Goal: Communication & Community: Answer question/provide support

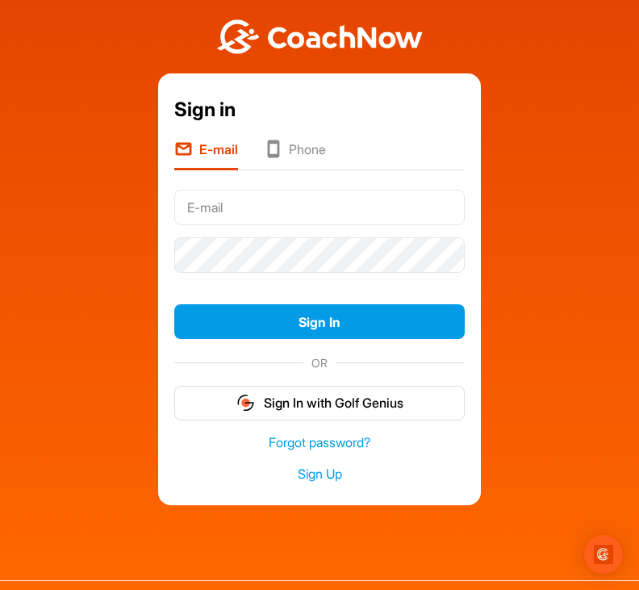
click at [207, 219] on input "text" at bounding box center [319, 207] width 290 height 35
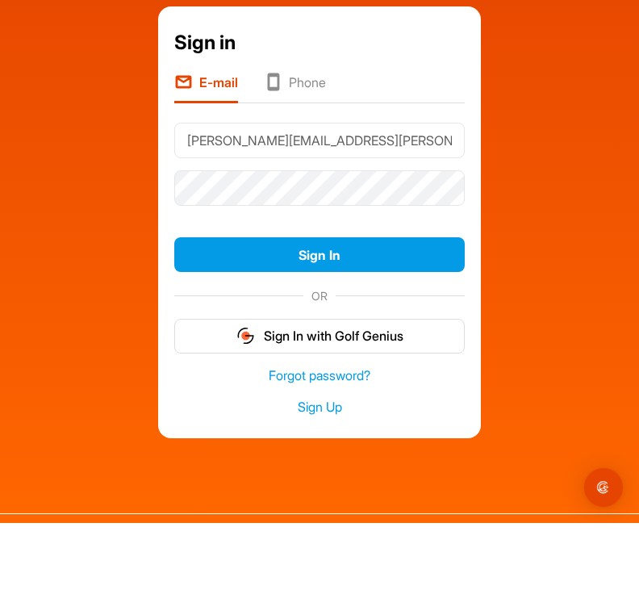
type input "[PERSON_NAME][EMAIL_ADDRESS][PERSON_NAME][DOMAIN_NAME]"
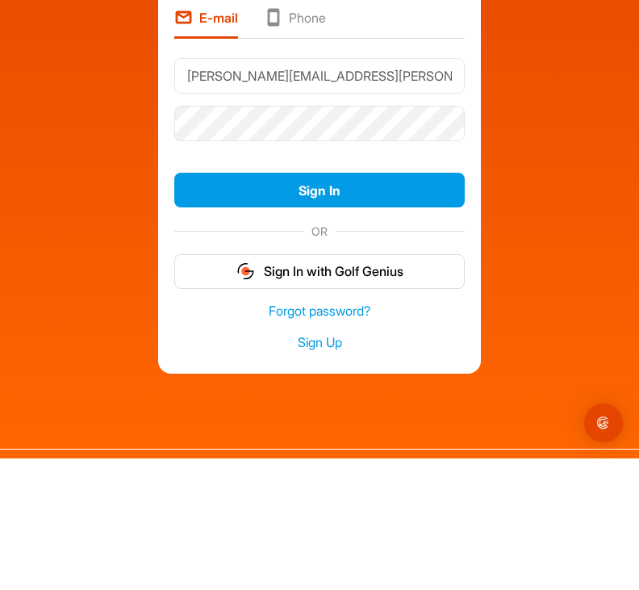
click at [346, 304] on button "Sign In" at bounding box center [319, 321] width 290 height 35
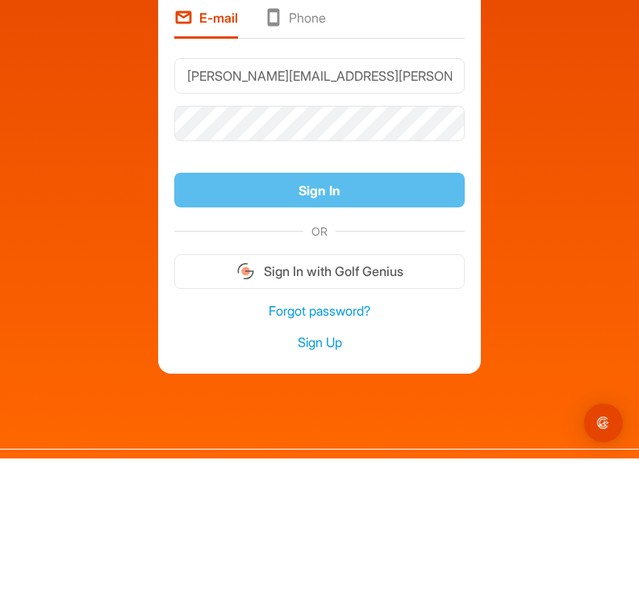
scroll to position [52, 0]
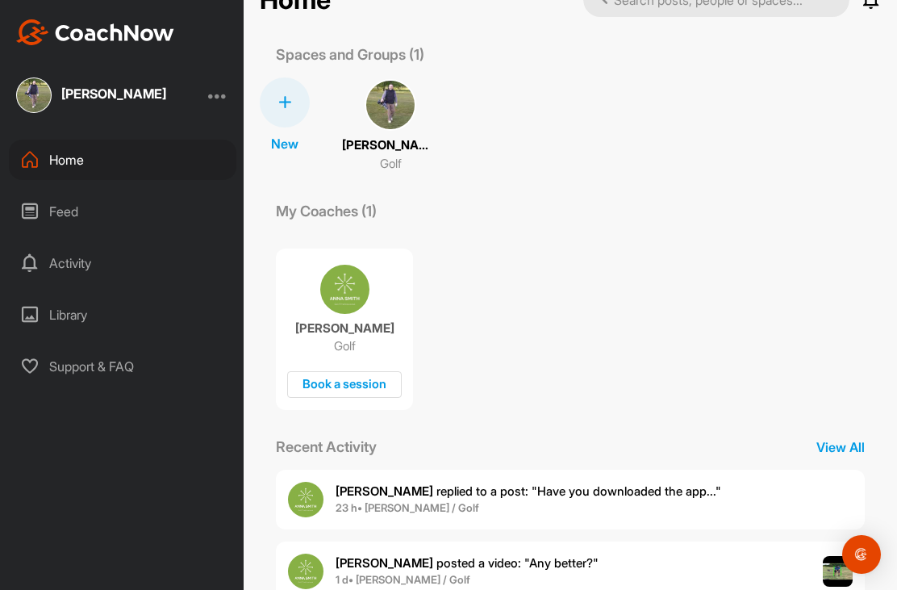
scroll to position [47, 0]
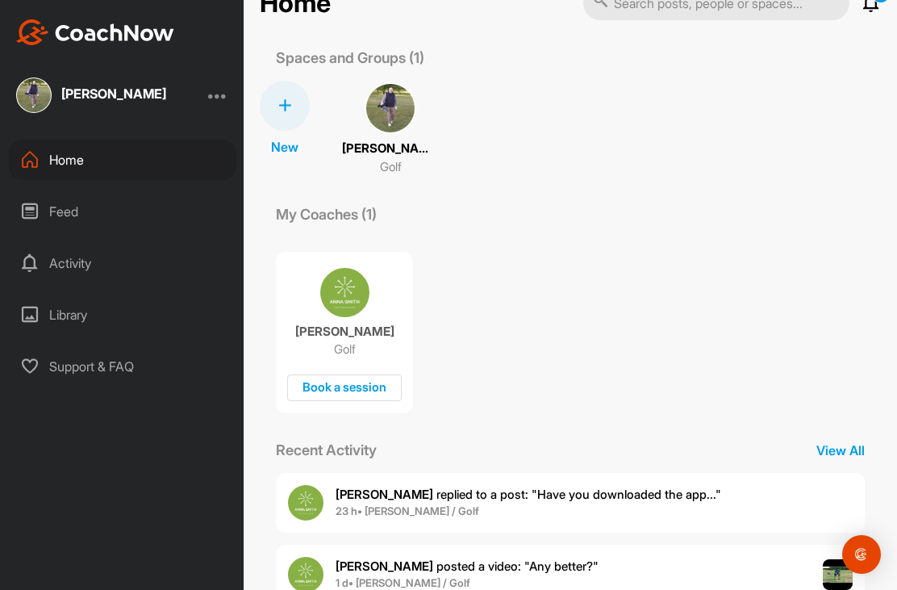
click at [506, 506] on span "23 h • Steve F. / Golf" at bounding box center [527, 511] width 385 height 16
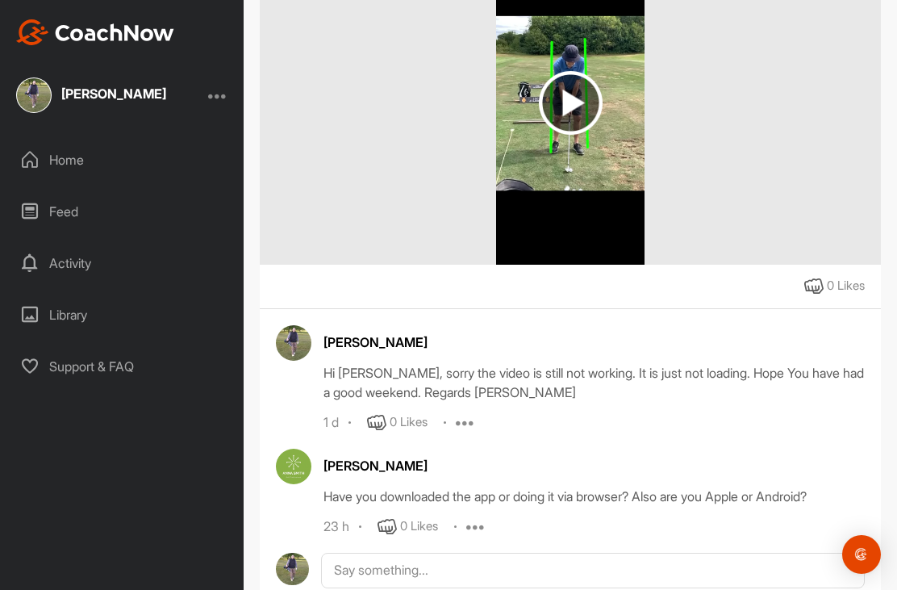
click at [577, 96] on img at bounding box center [571, 103] width 64 height 64
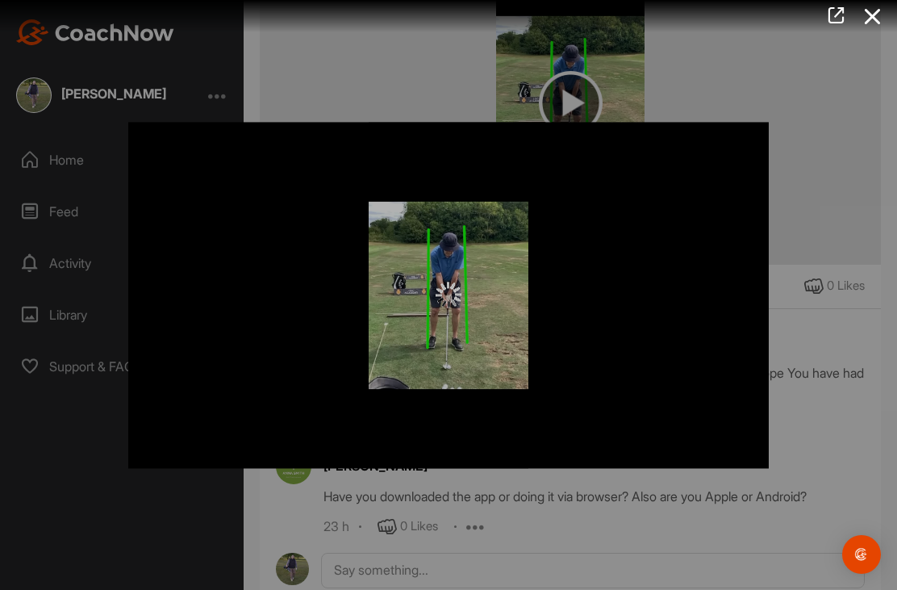
click at [638, 142] on div at bounding box center [448, 295] width 897 height 590
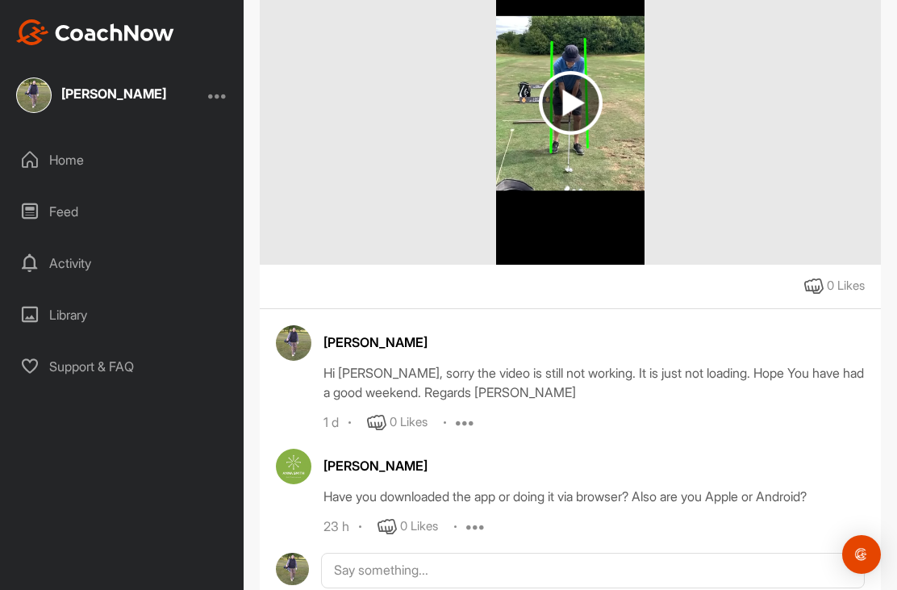
scroll to position [52, 0]
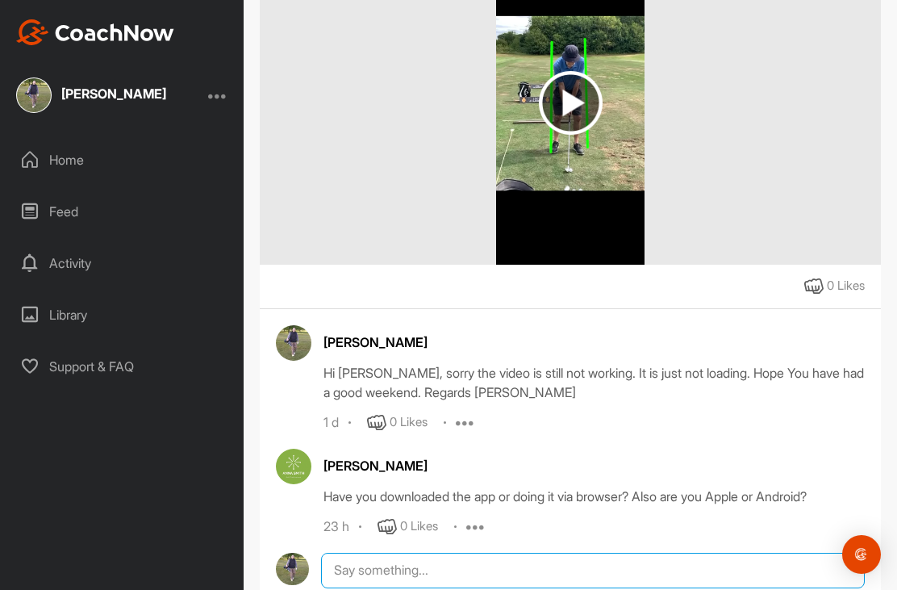
click at [364, 552] on textarea at bounding box center [593, 569] width 544 height 35
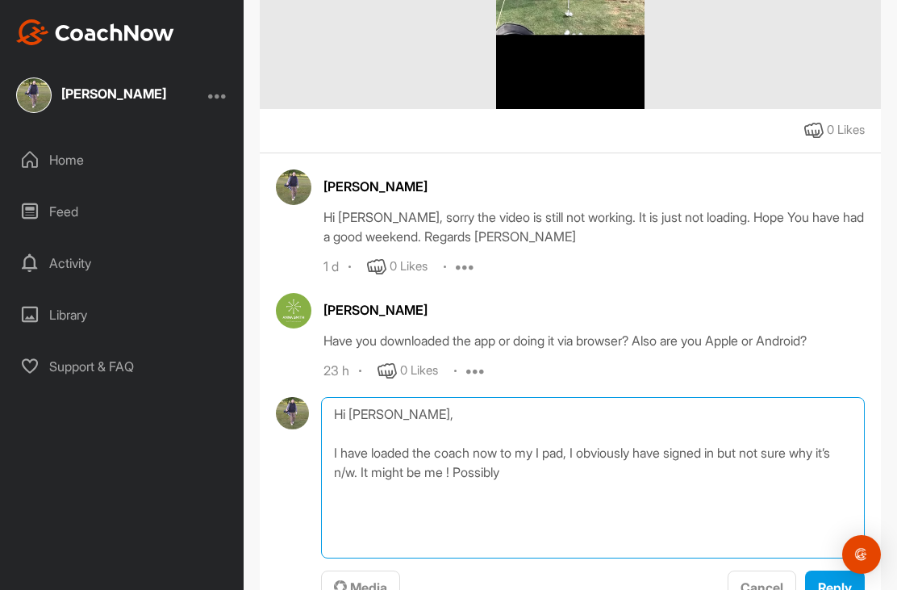
scroll to position [450, 0]
click at [554, 425] on textarea "Hi Anna, I have loaded the coach now to my I pad, I obviously have signed in bu…" at bounding box center [593, 477] width 544 height 161
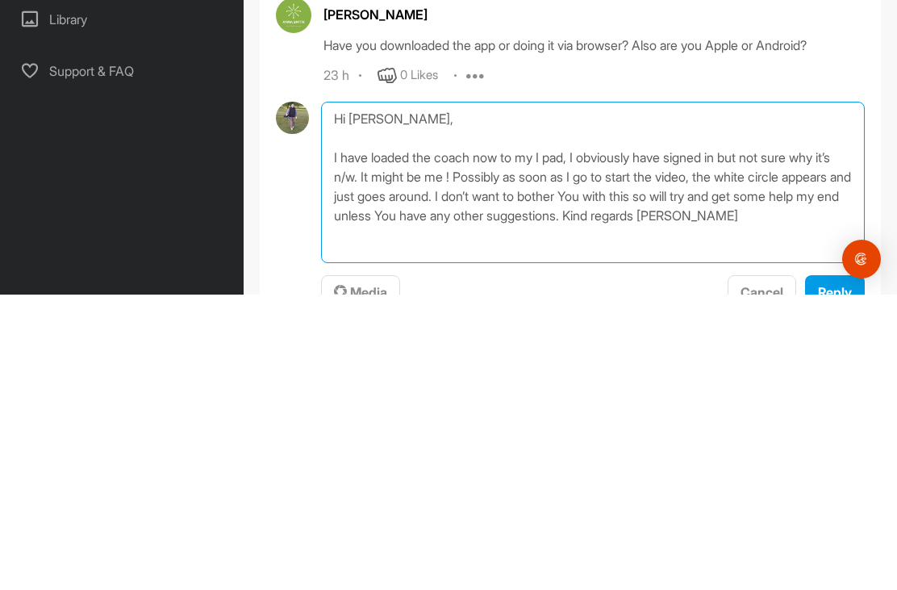
type textarea "Hi Anna, I have loaded the coach now to my I pad, I obviously have signed in bu…"
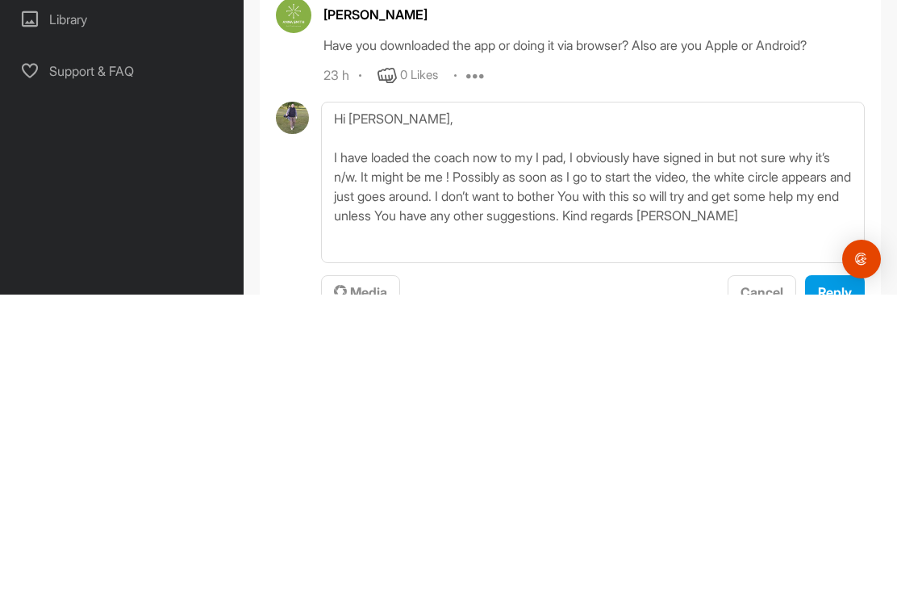
click at [638, 579] on span "Reply" at bounding box center [835, 587] width 34 height 16
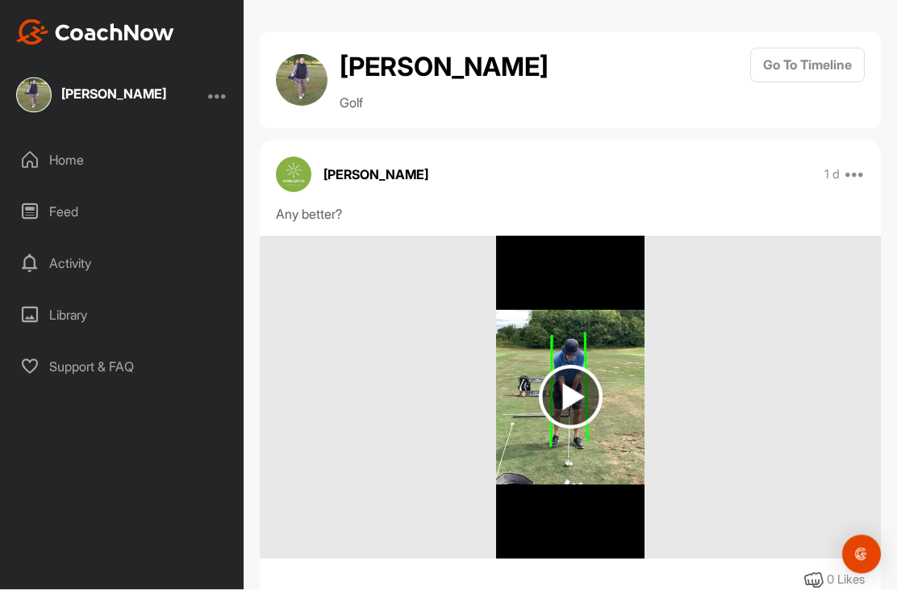
scroll to position [0, 0]
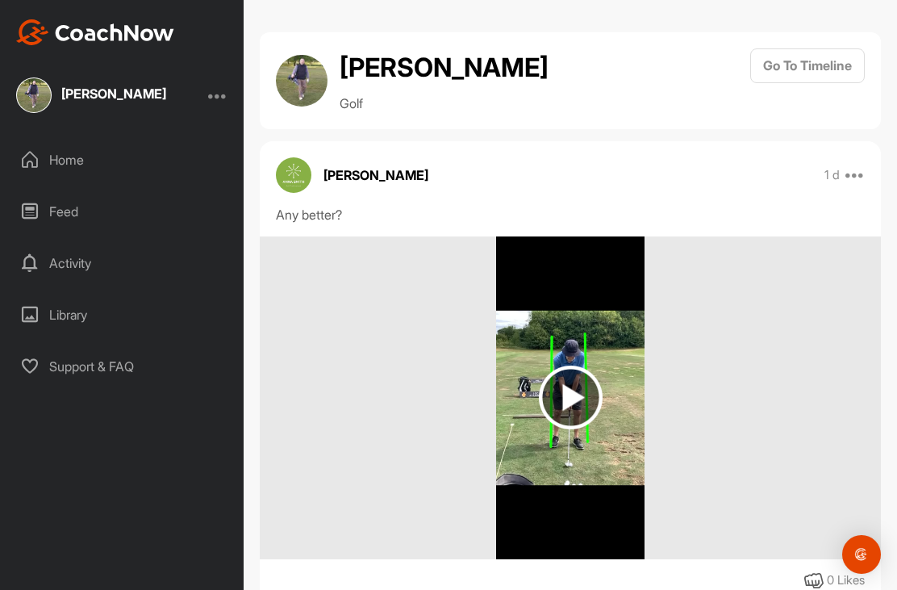
click at [210, 96] on div at bounding box center [217, 94] width 19 height 19
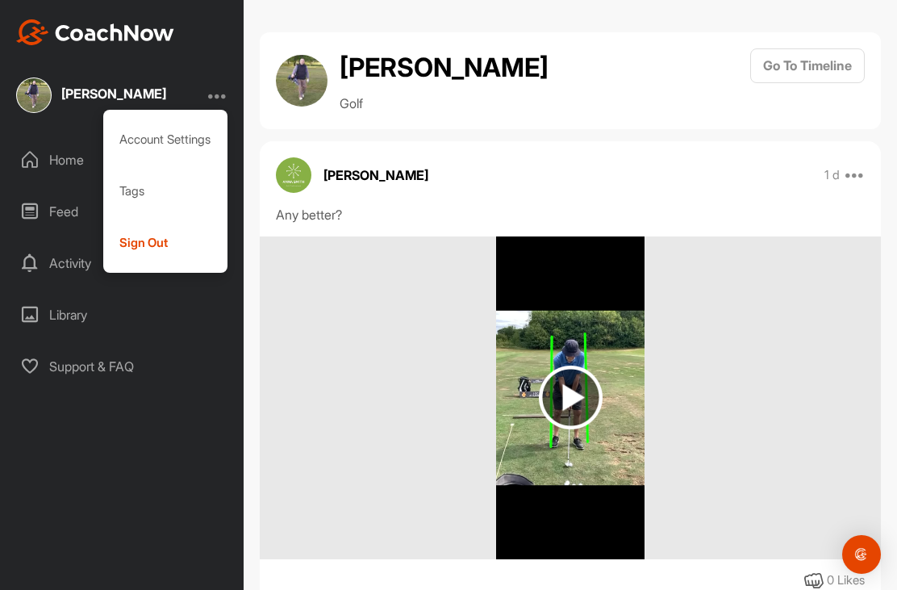
click at [140, 248] on div "Sign Out" at bounding box center [165, 243] width 125 height 52
